Goal: Information Seeking & Learning: Understand process/instructions

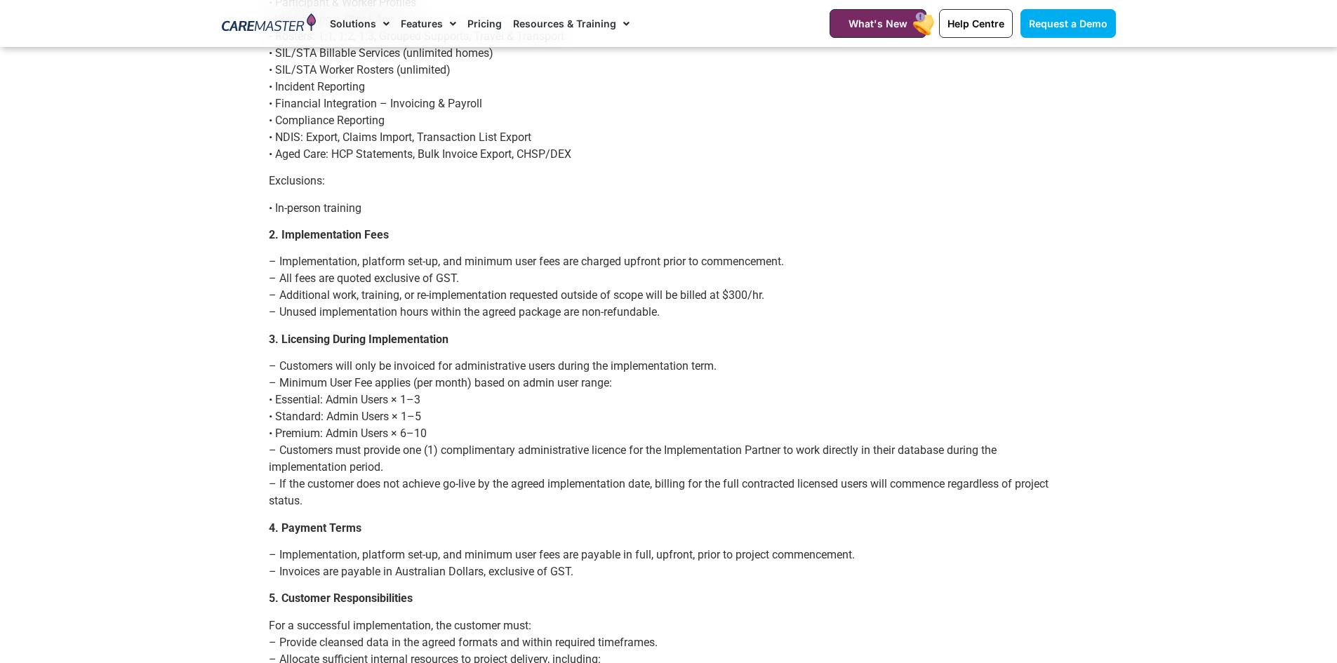
scroll to position [912, 0]
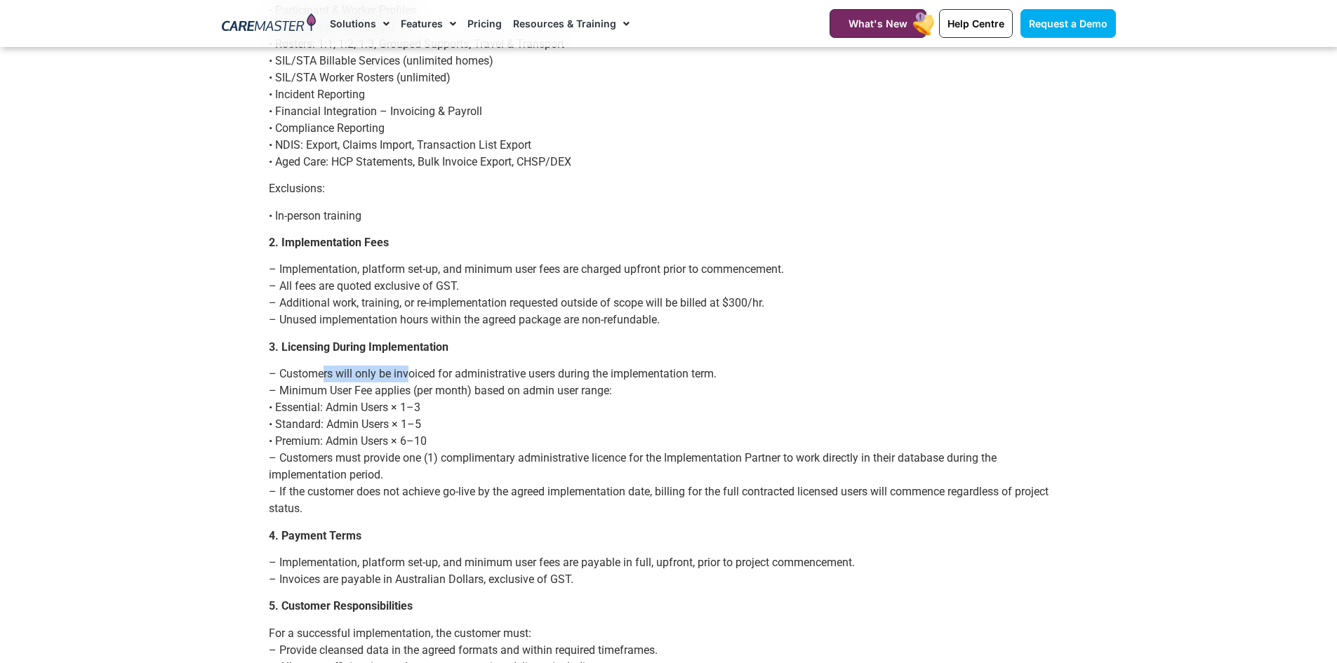
drag, startPoint x: 319, startPoint y: 371, endPoint x: 443, endPoint y: 403, distance: 128.1
click at [409, 375] on p "– Customers will only be invoiced for administrative users during the implement…" at bounding box center [669, 442] width 800 height 152
click at [511, 439] on p "– Customers will only be invoiced for administrative users during the implement…" at bounding box center [669, 442] width 800 height 152
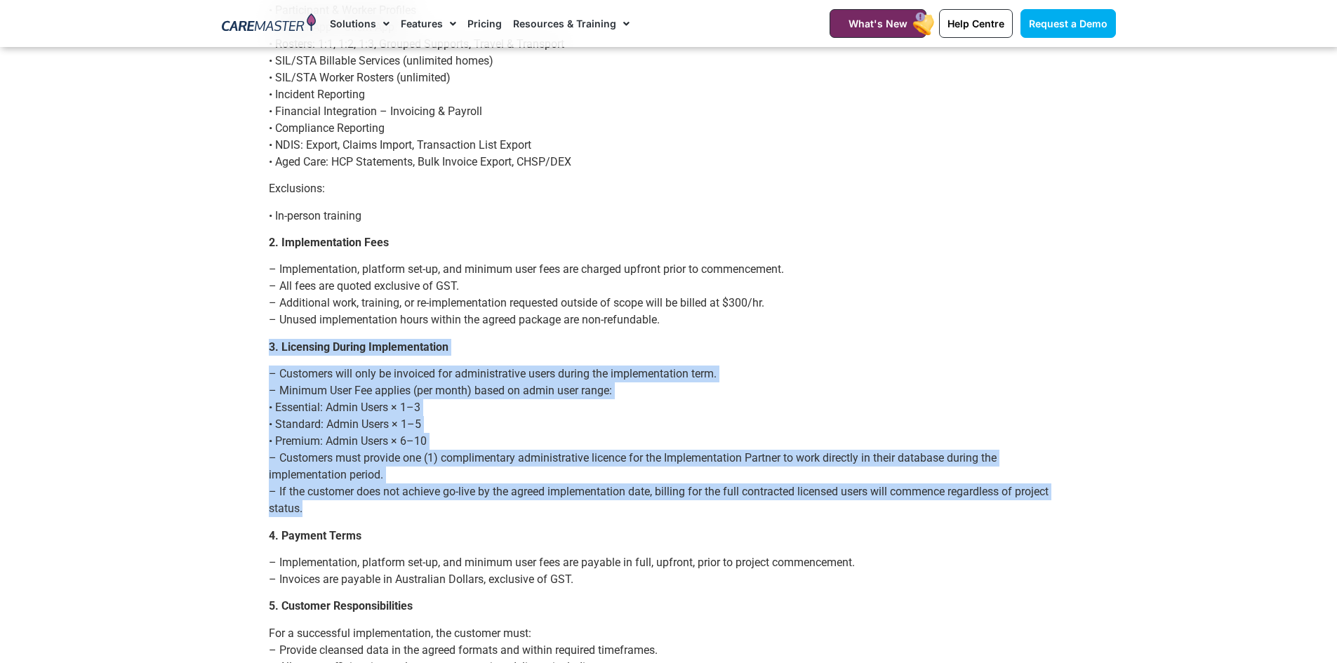
drag, startPoint x: 306, startPoint y: 511, endPoint x: 449, endPoint y: 417, distance: 171.6
click at [260, 350] on body "Skip to content Request a Demo Solutions AI Roster Optimiser NDIS Software for …" at bounding box center [668, 489] width 1337 height 2802
click at [801, 479] on p "– Customers will only be invoiced for administrative users during the implement…" at bounding box center [669, 442] width 800 height 152
drag, startPoint x: 302, startPoint y: 509, endPoint x: 252, endPoint y: 375, distance: 142.3
click at [252, 375] on body "Skip to content Request a Demo Solutions AI Roster Optimiser NDIS Software for …" at bounding box center [668, 489] width 1337 height 2802
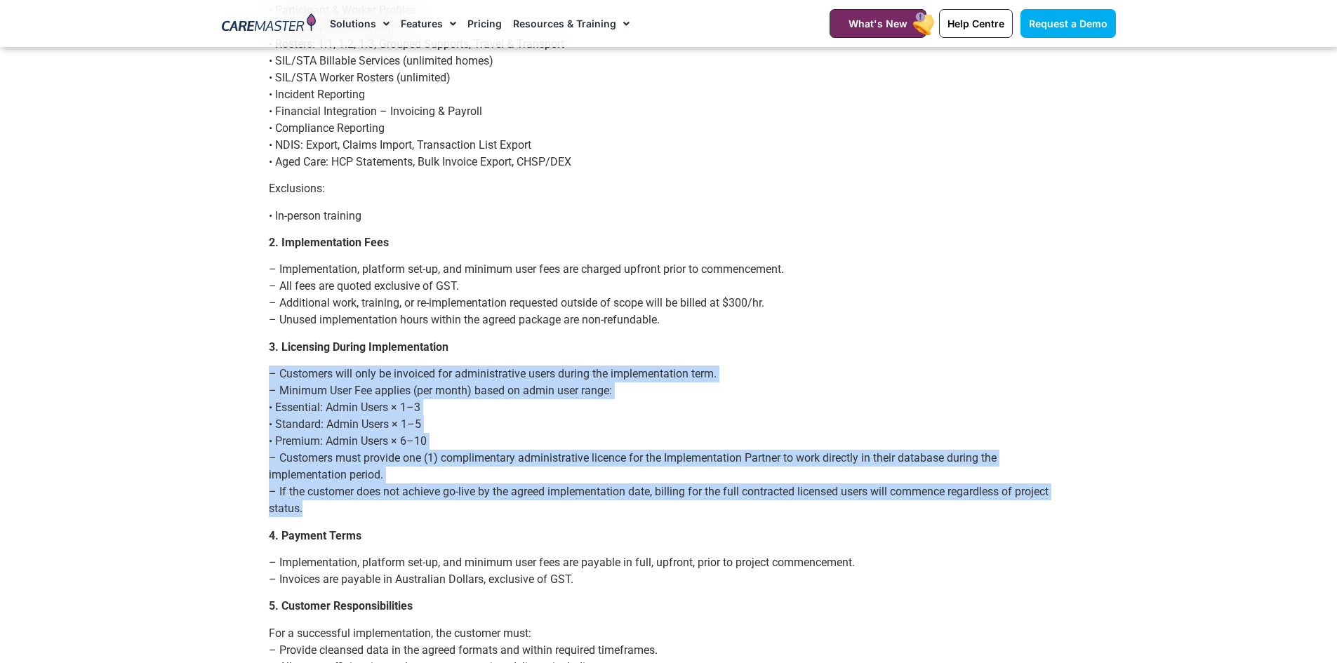
click at [236, 375] on body "Skip to content Request a Demo Solutions AI Roster Optimiser NDIS Software for …" at bounding box center [668, 489] width 1337 height 2802
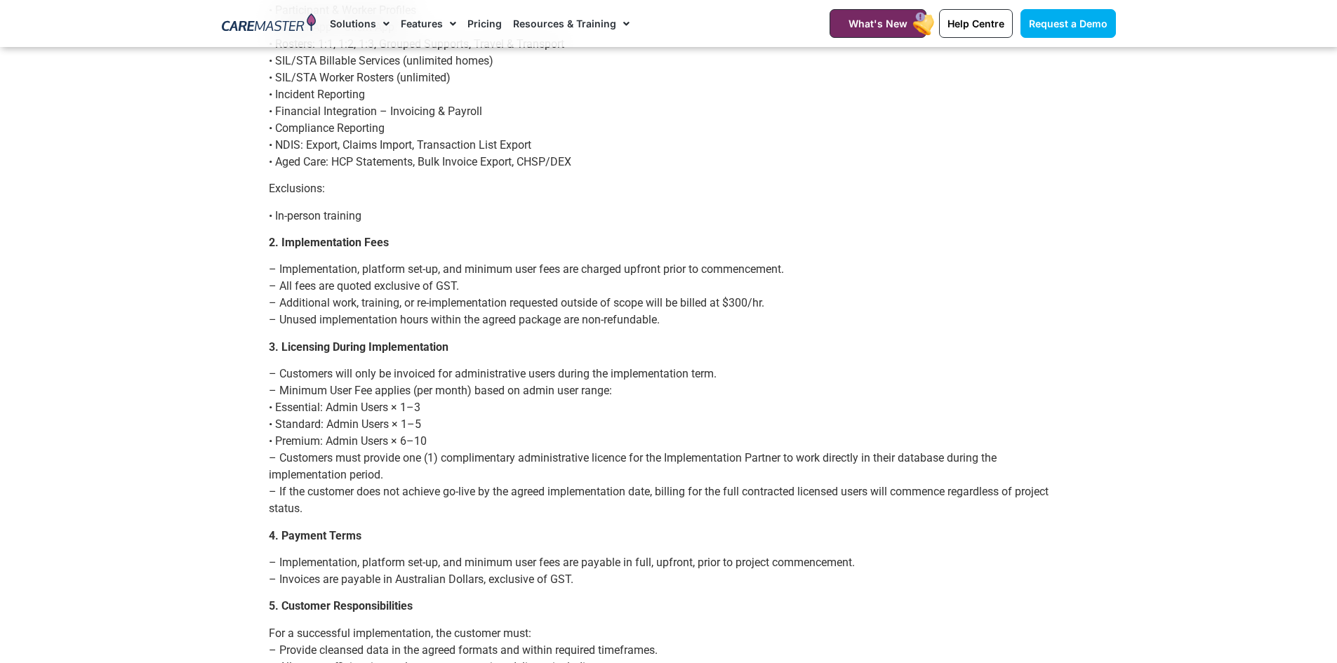
click at [305, 508] on p "– Customers will only be invoiced for administrative users during the implement…" at bounding box center [669, 442] width 800 height 152
click at [325, 519] on div "These Implementation Terms (“Terms”) apply solely to the implementation of the …" at bounding box center [669, 375] width 800 height 2263
